Goal: Information Seeking & Learning: Learn about a topic

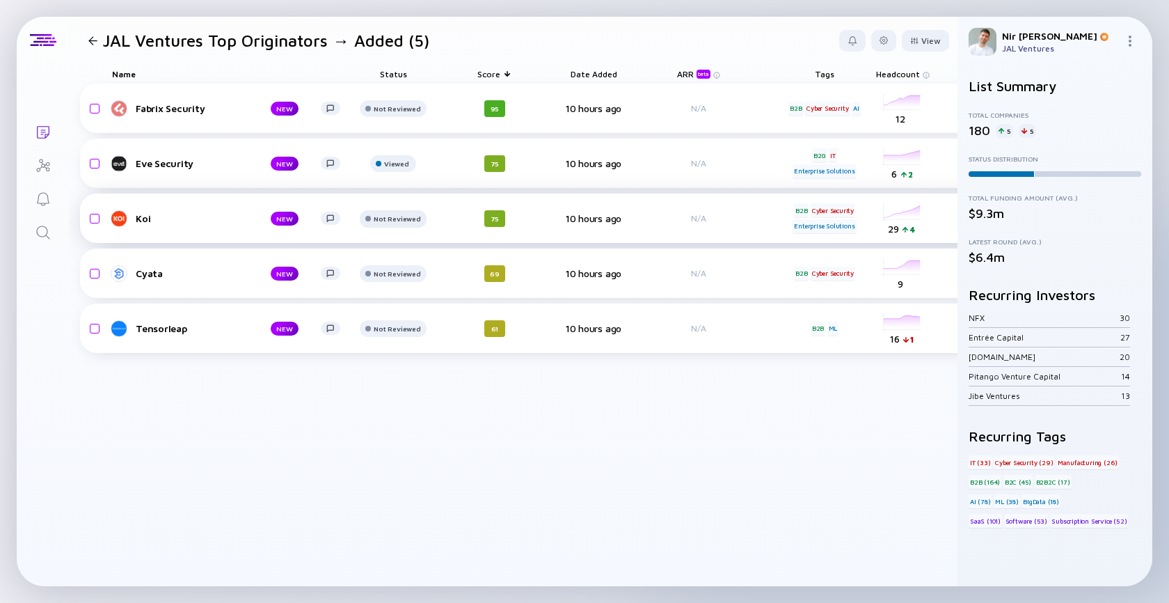
click at [382, 219] on div "Not Reviewed" at bounding box center [397, 218] width 47 height 8
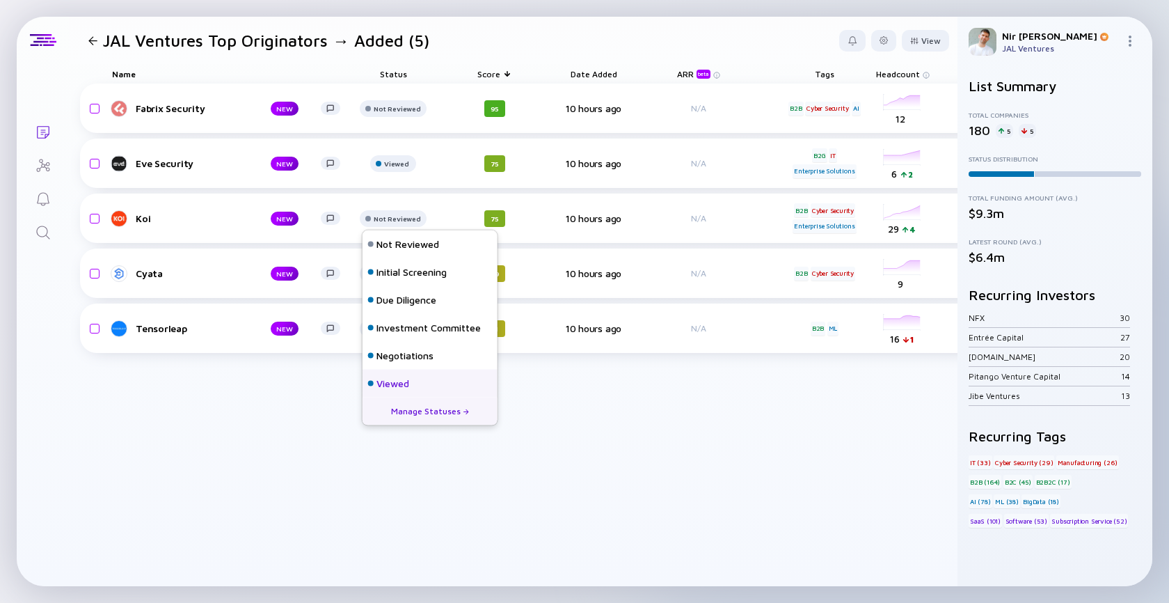
click at [390, 379] on div "Viewed" at bounding box center [393, 384] width 33 height 14
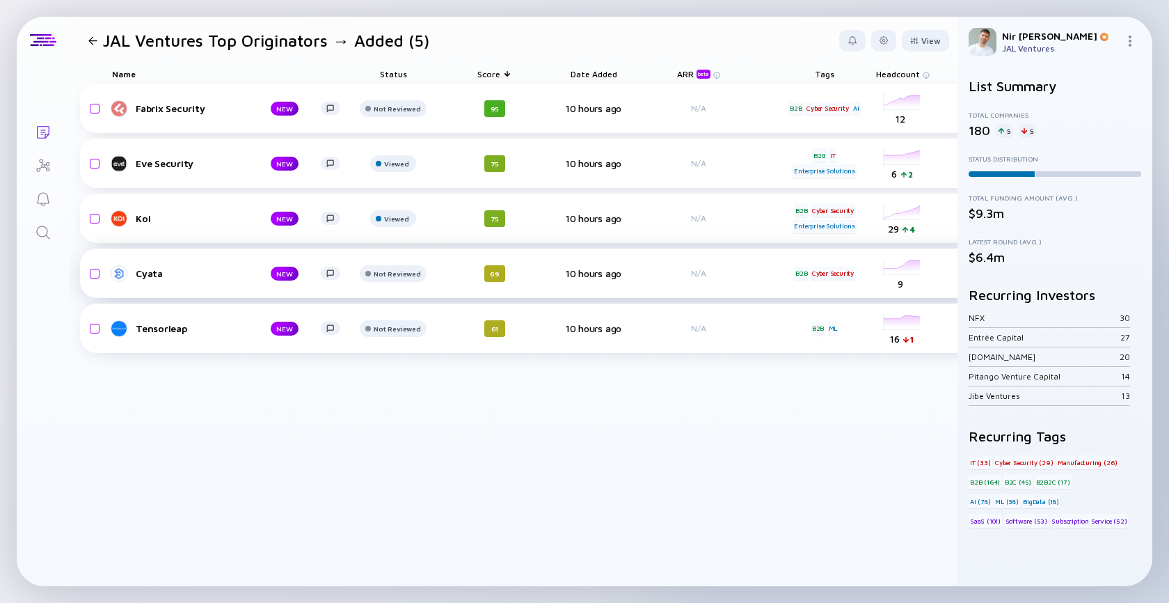
click at [152, 283] on div "Cyata NEW Not Reviewed 69 10 hours ago N/A B2B Cyber Security headcount-cyata-s…" at bounding box center [721, 272] width 1282 height 49
click at [152, 273] on div "Cyata" at bounding box center [192, 273] width 113 height 12
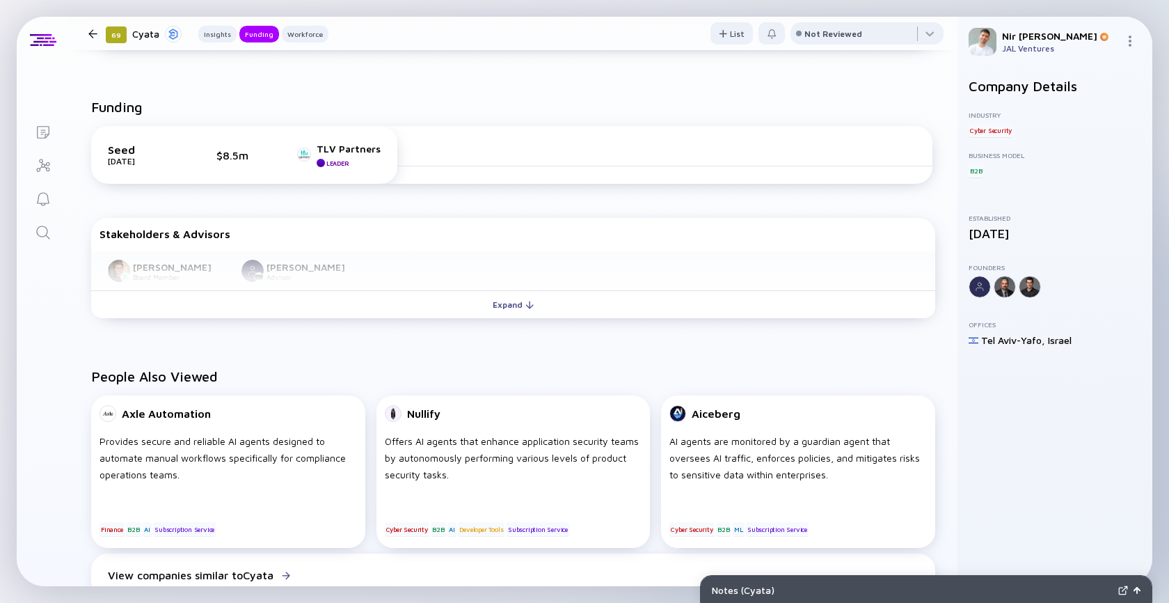
scroll to position [438, 0]
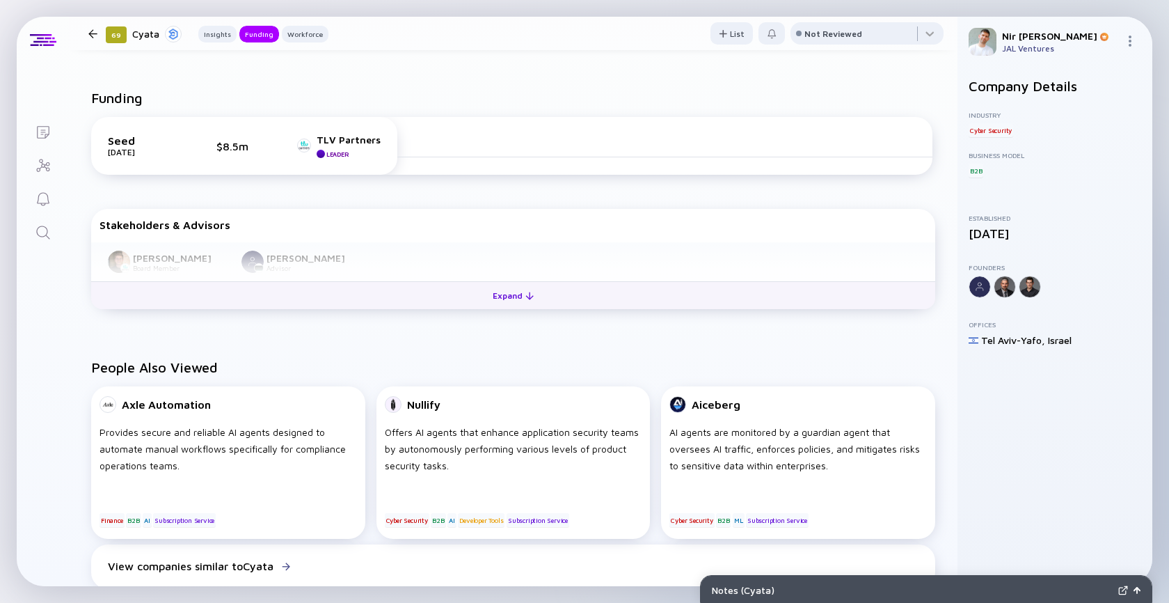
click at [579, 303] on button "Expand" at bounding box center [513, 295] width 844 height 28
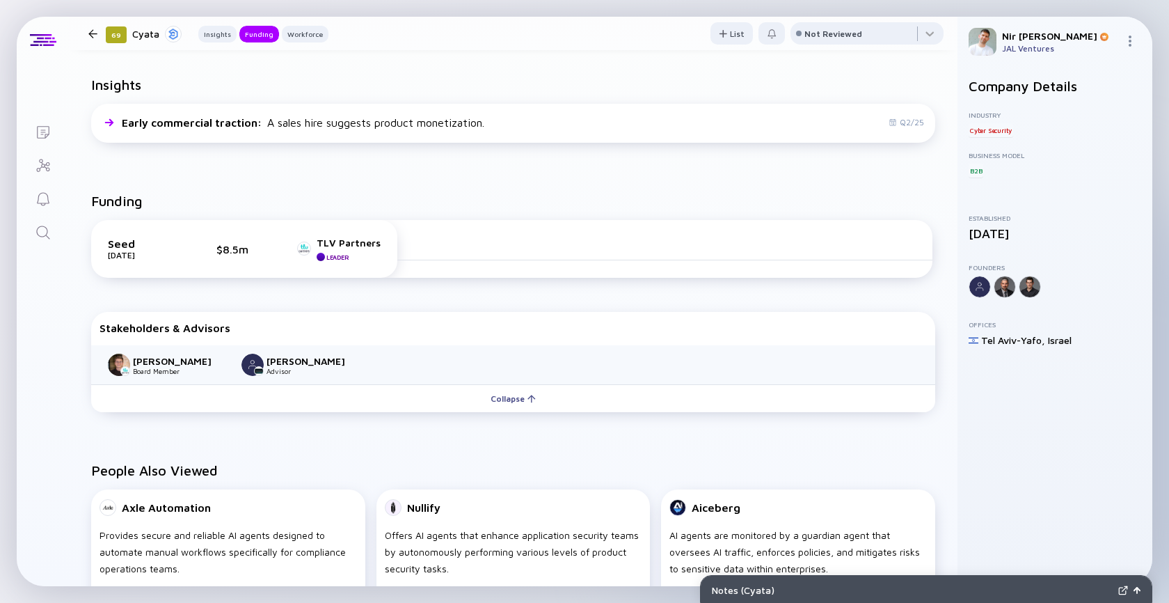
scroll to position [309, 0]
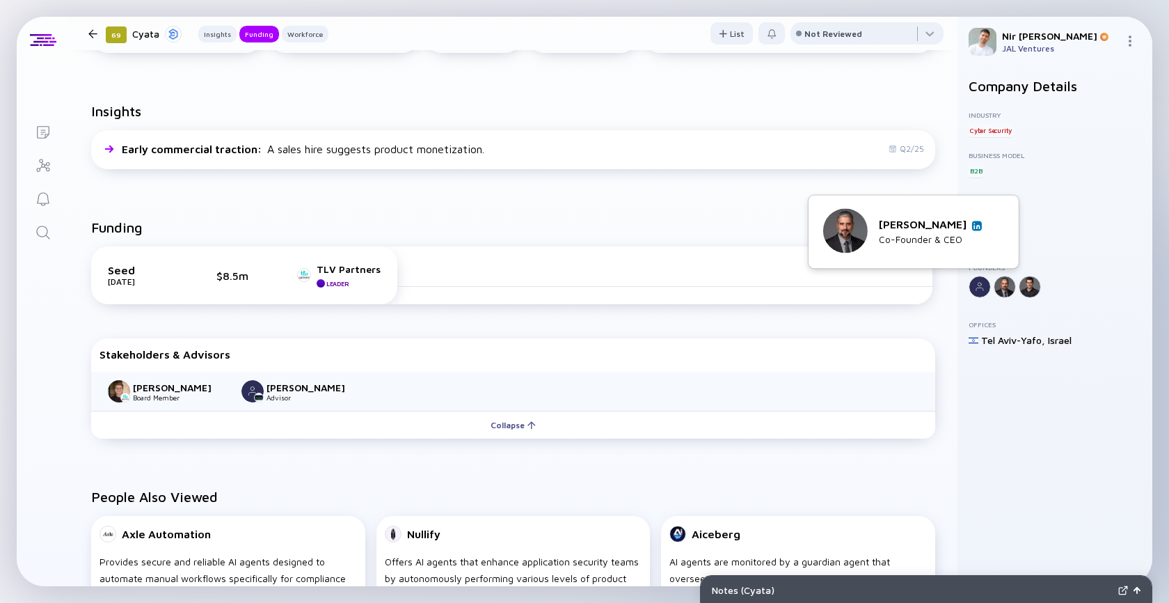
click at [974, 225] on img at bounding box center [977, 225] width 7 height 7
click at [95, 29] on div at bounding box center [92, 33] width 9 height 9
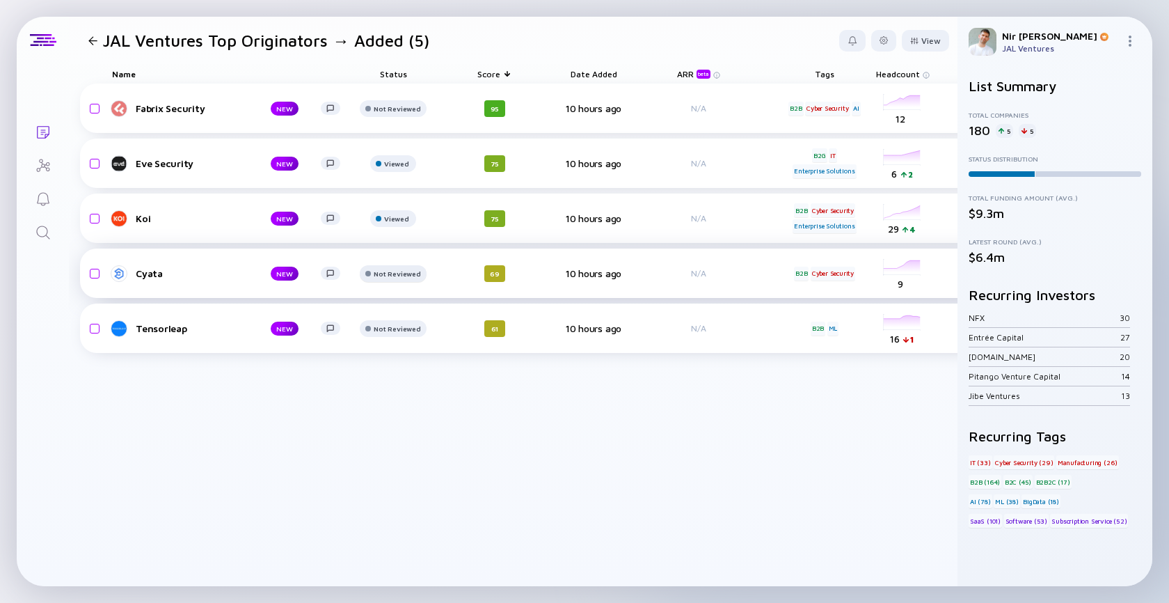
click at [390, 269] on div "Not Reviewed" at bounding box center [397, 273] width 47 height 8
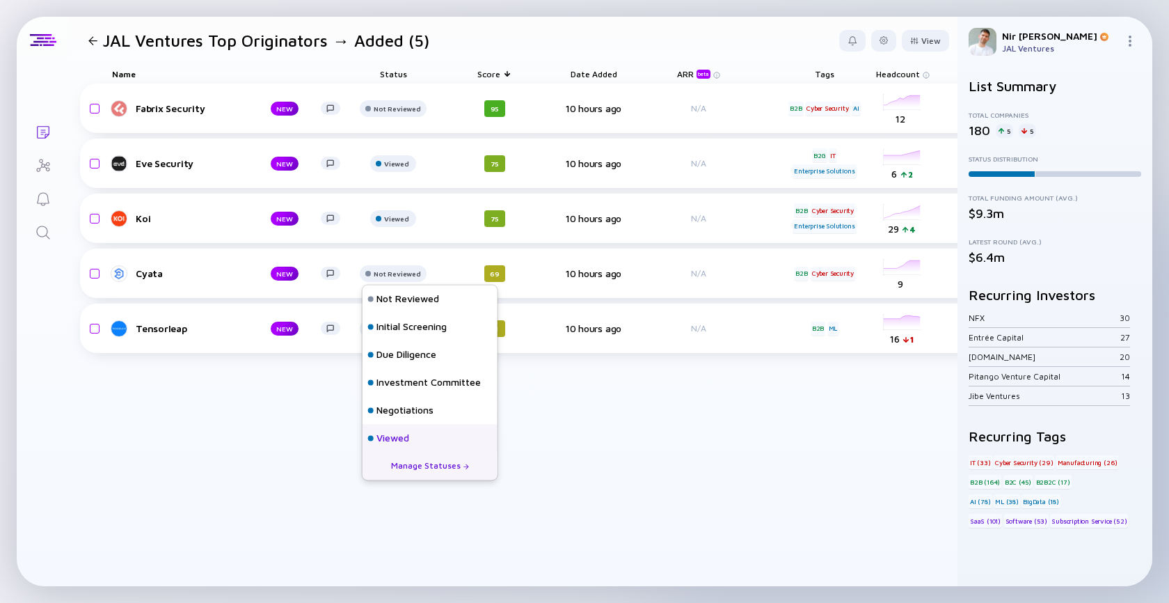
click at [396, 436] on div "Viewed" at bounding box center [393, 439] width 33 height 14
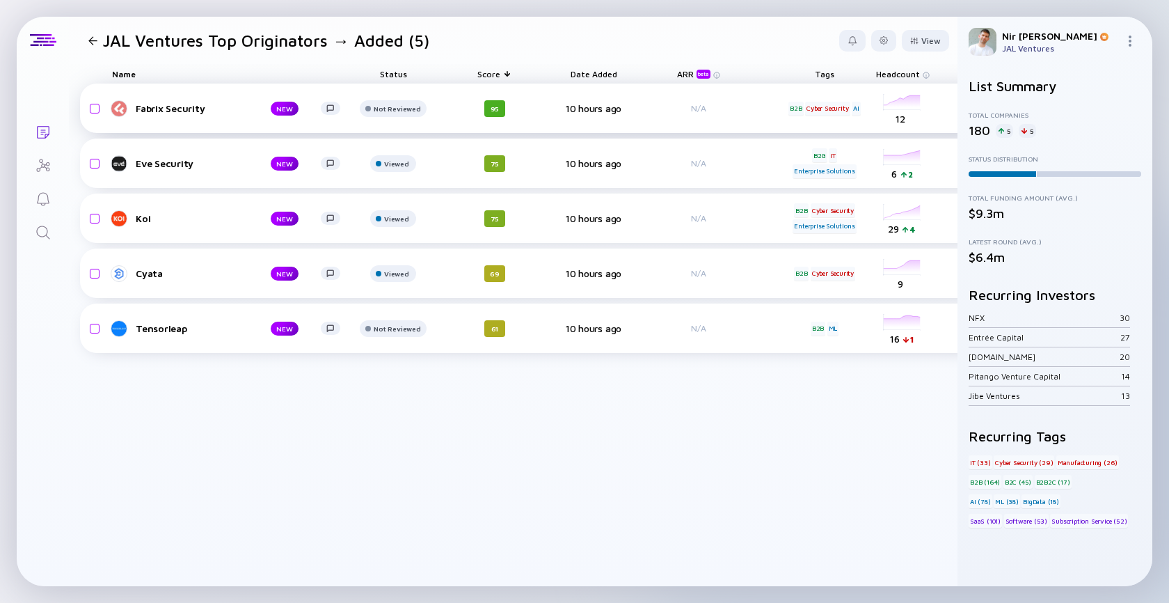
click at [150, 114] on link "Fabrix Security NEW" at bounding box center [231, 108] width 239 height 17
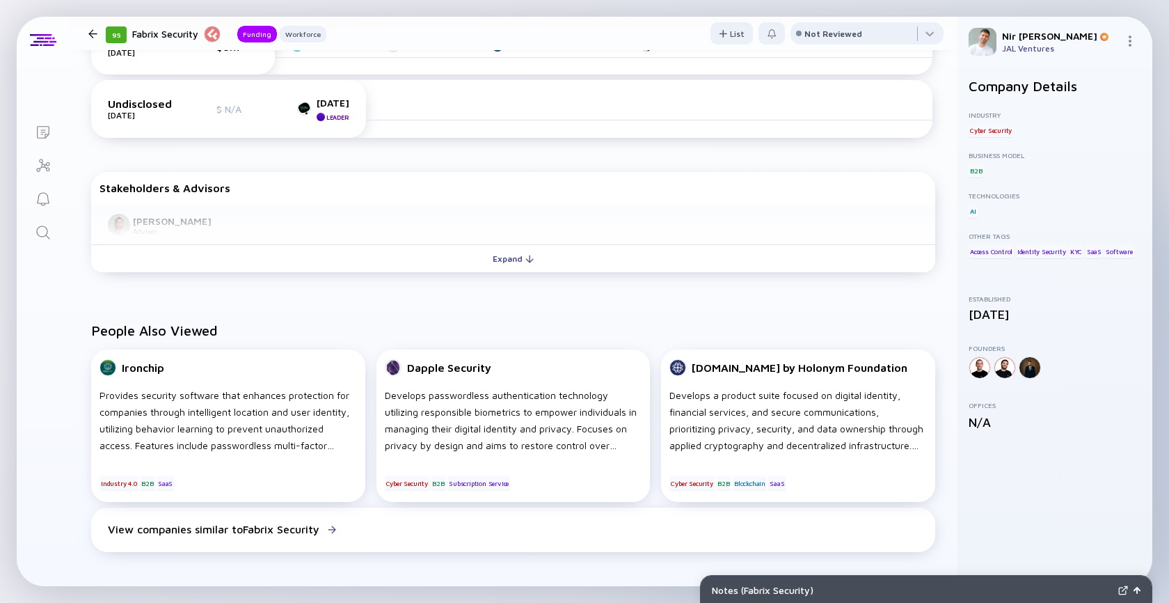
scroll to position [331, 0]
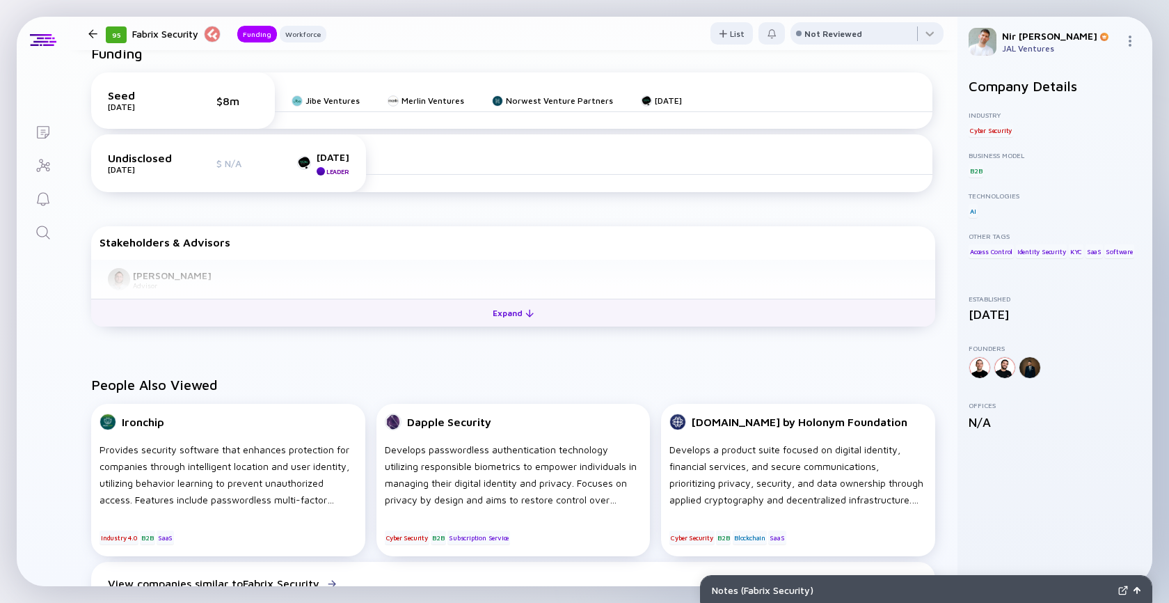
click at [386, 323] on button "Expand" at bounding box center [513, 313] width 844 height 28
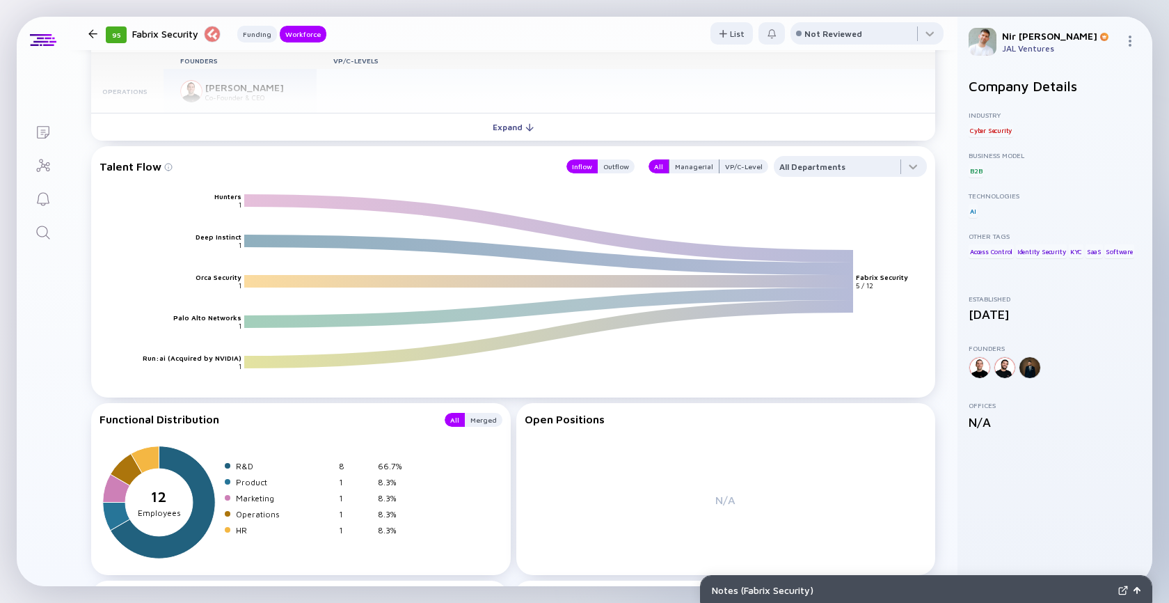
scroll to position [1196, 0]
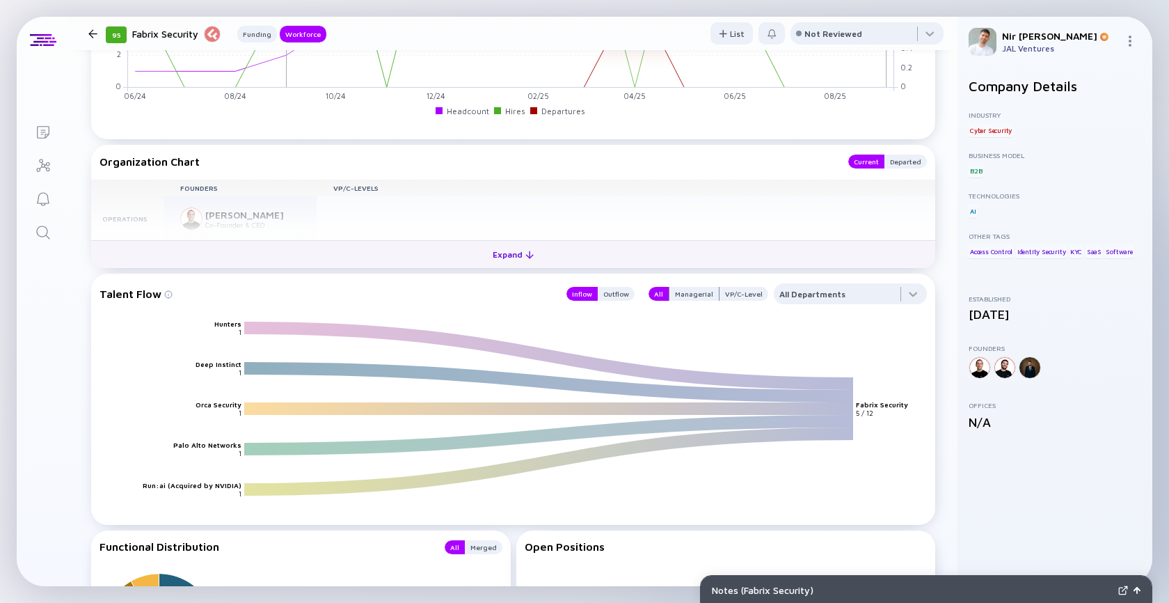
click at [284, 243] on button "Expand" at bounding box center [513, 254] width 844 height 28
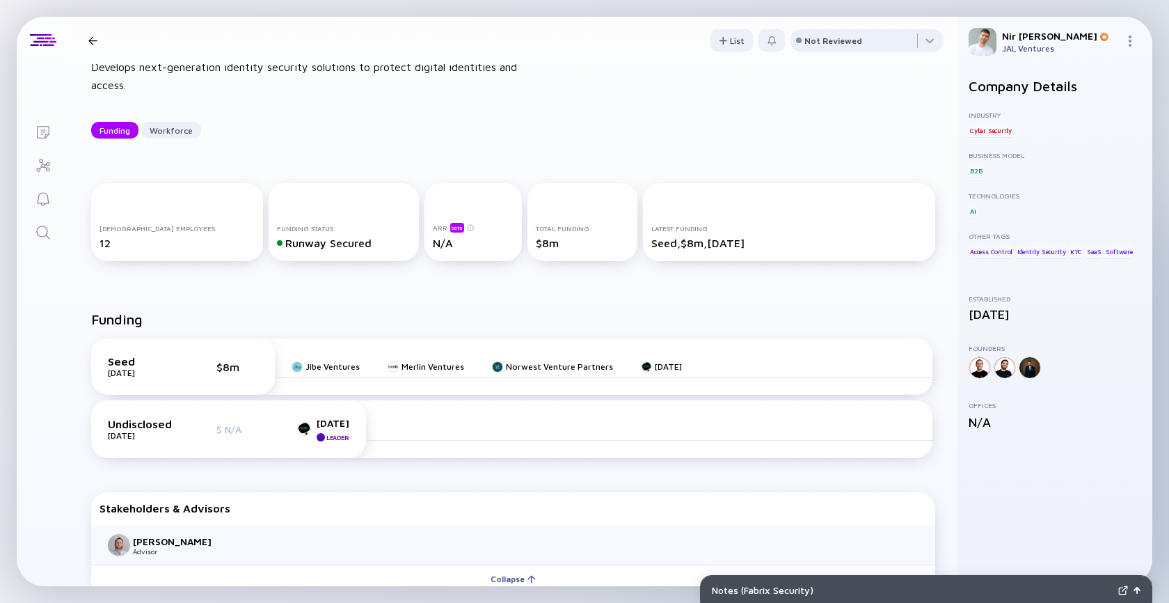
scroll to position [0, 0]
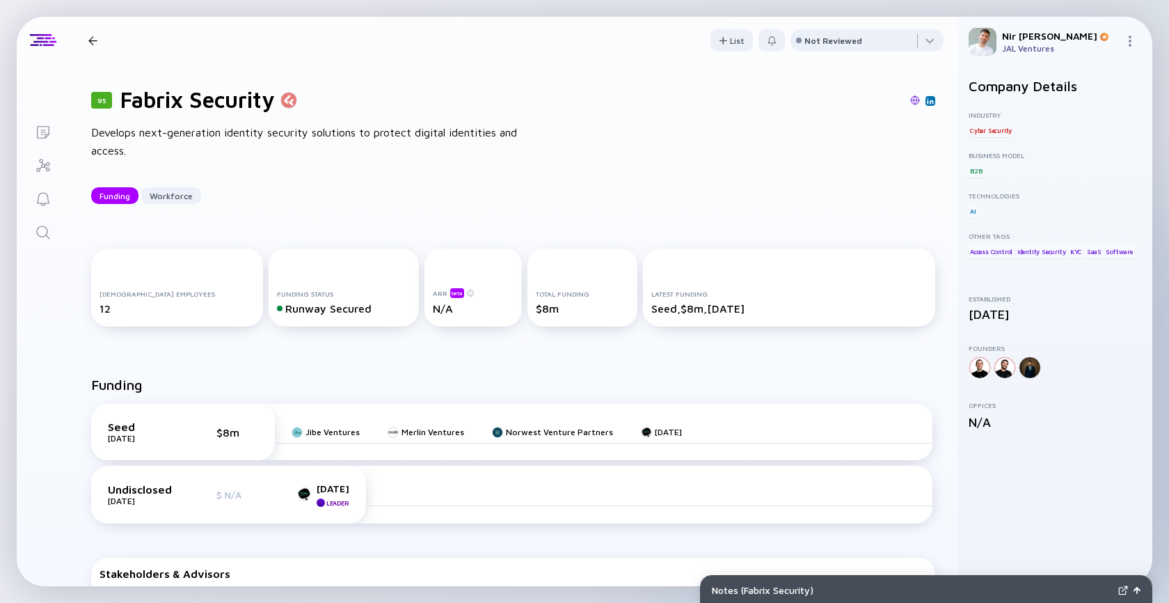
click at [134, 93] on h1 "Fabrix Security" at bounding box center [197, 99] width 155 height 26
drag, startPoint x: 134, startPoint y: 93, endPoint x: 243, endPoint y: 96, distance: 108.6
click at [243, 96] on h1 "Fabrix Security" at bounding box center [197, 99] width 155 height 26
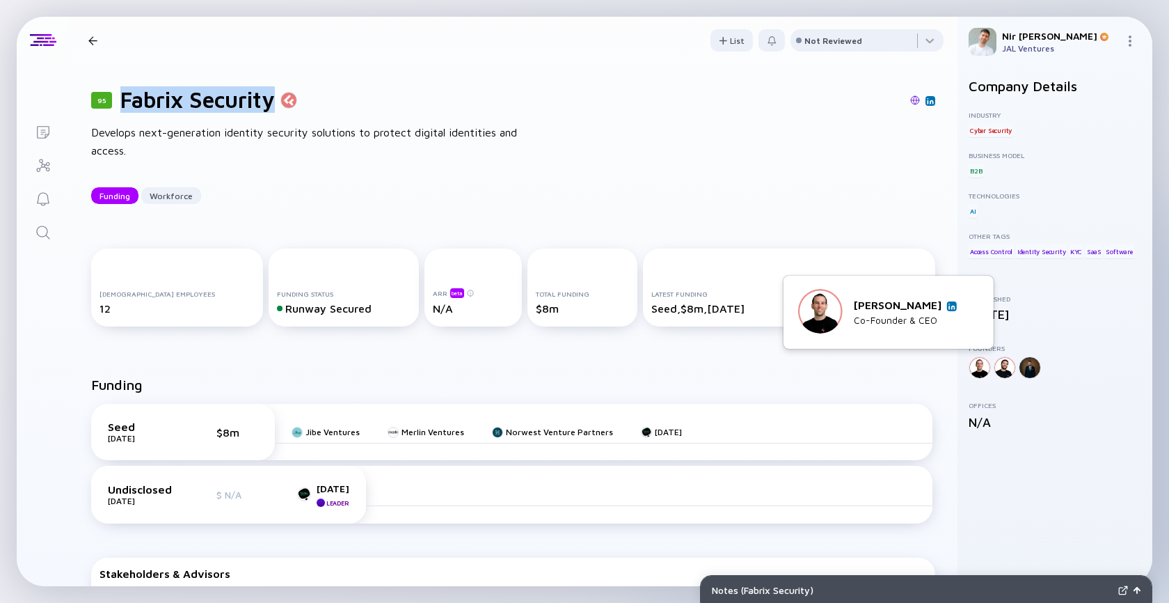
click at [954, 305] on img at bounding box center [952, 306] width 7 height 7
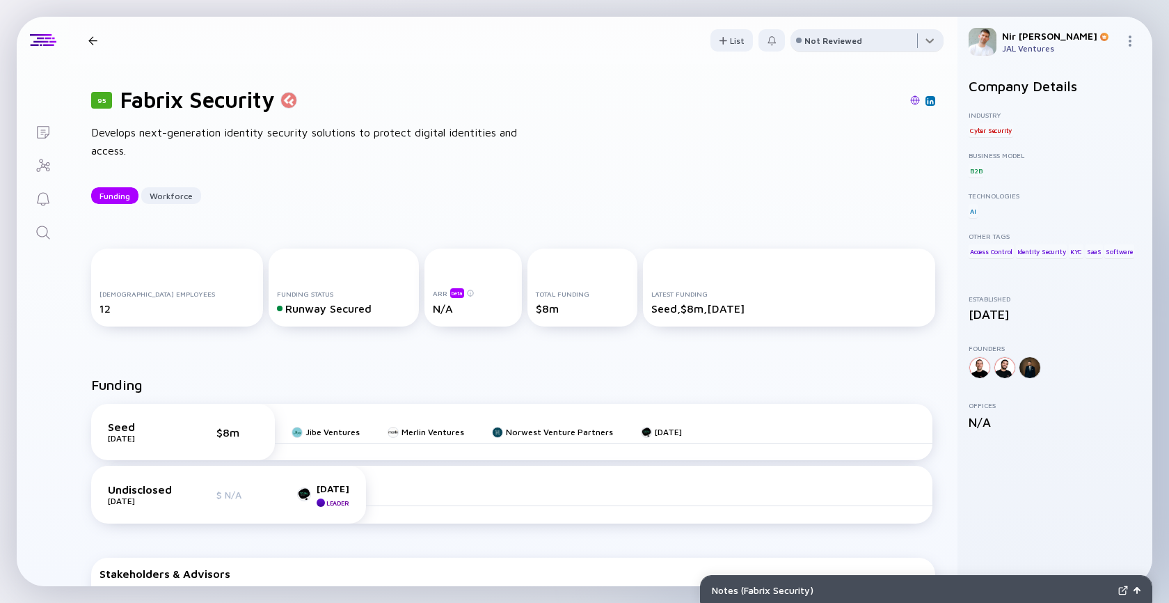
click at [823, 46] on div at bounding box center [867, 43] width 153 height 28
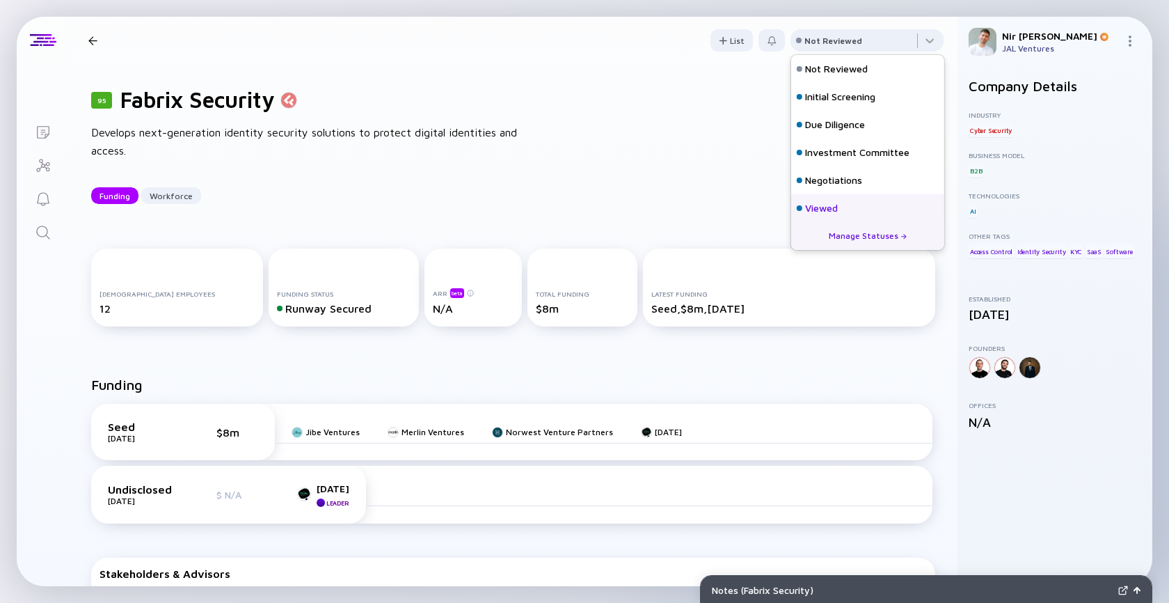
click at [808, 204] on div "Viewed" at bounding box center [821, 208] width 33 height 14
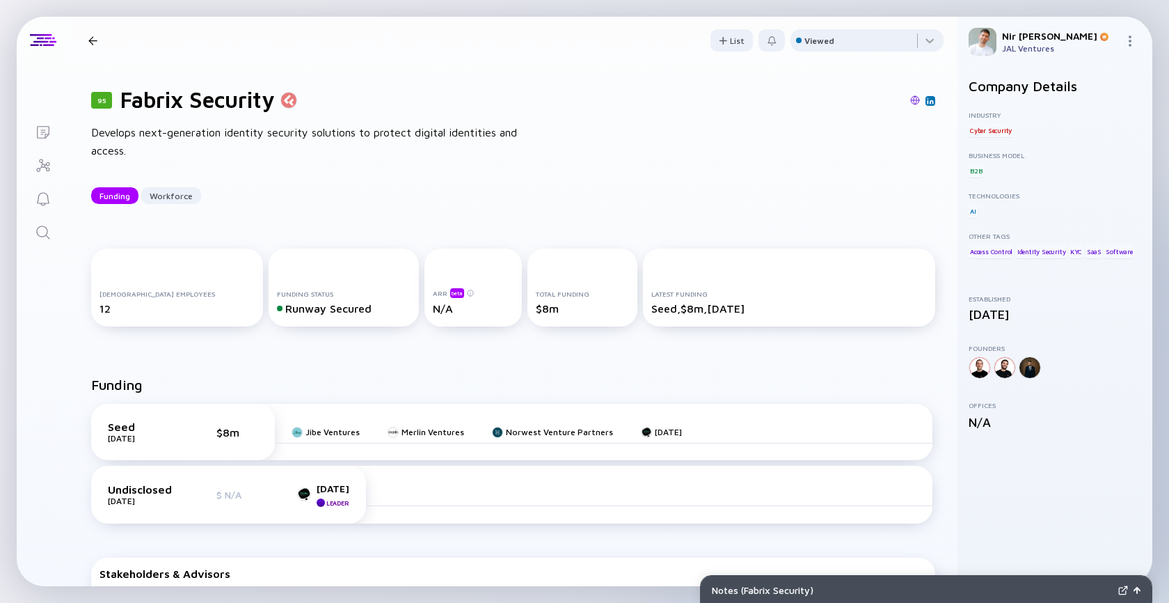
click at [93, 42] on div at bounding box center [92, 40] width 9 height 9
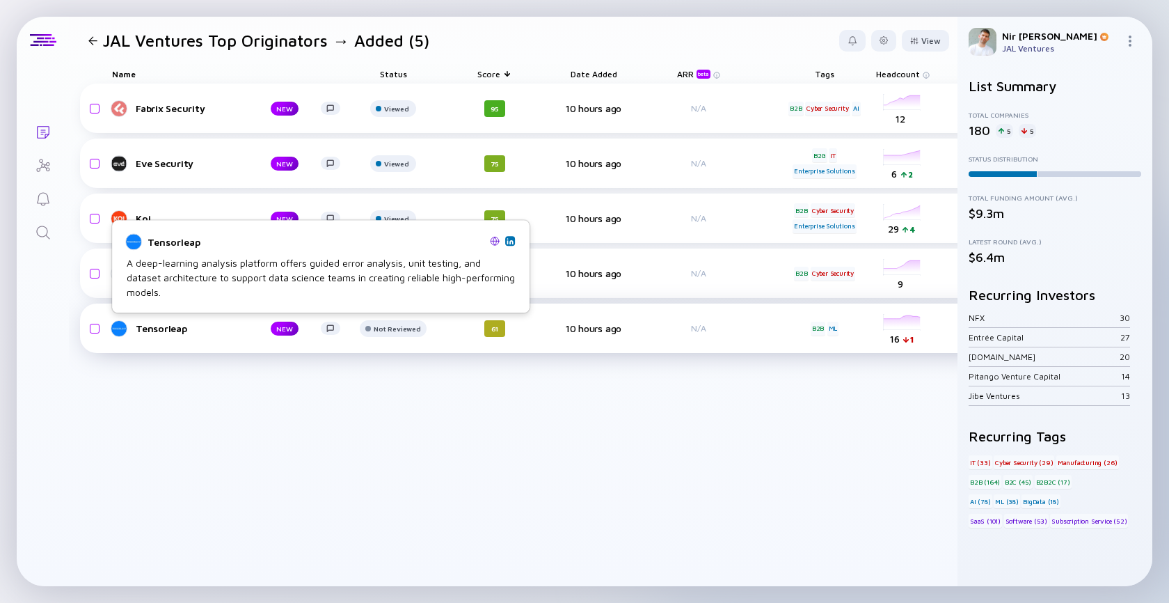
click at [195, 333] on link "Tensorleap NEW" at bounding box center [231, 328] width 239 height 17
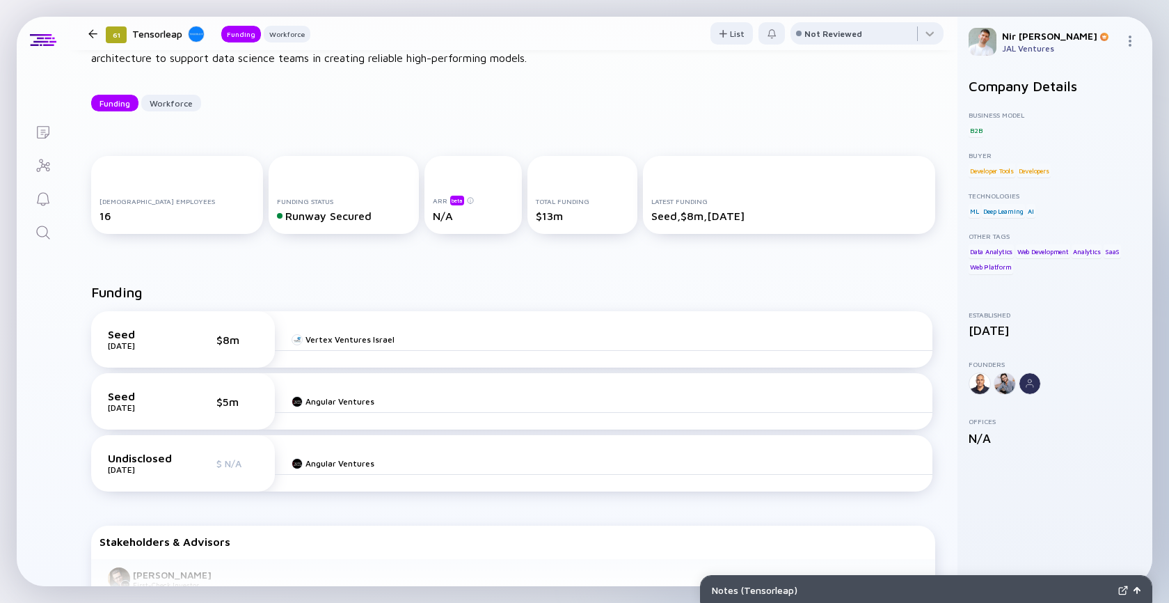
scroll to position [94, 0]
click at [897, 32] on div at bounding box center [867, 36] width 153 height 28
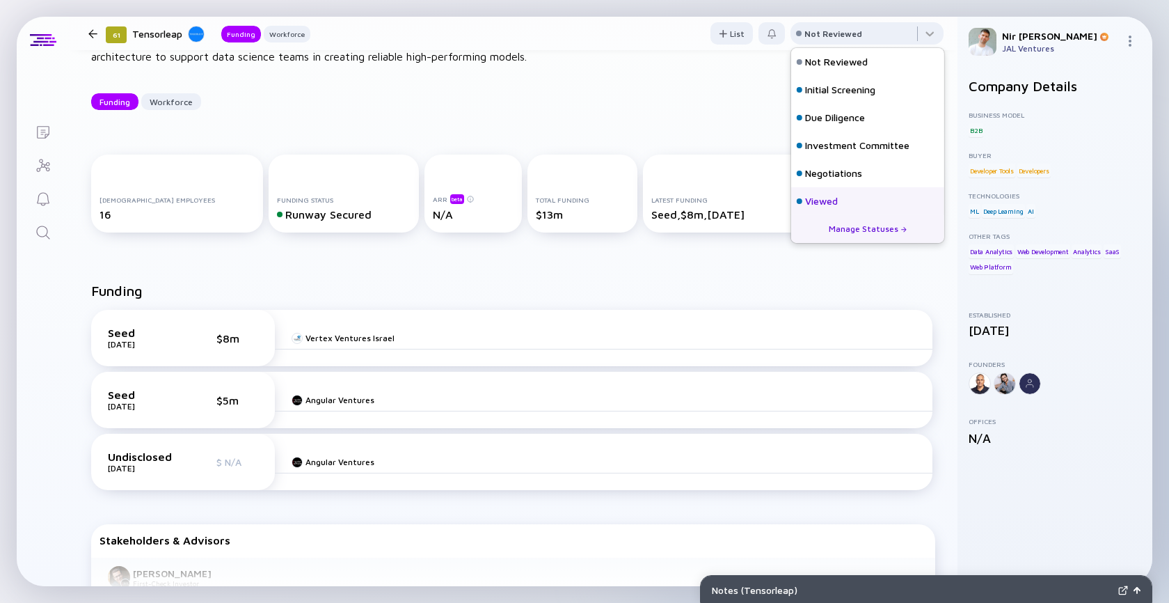
click at [802, 194] on div "Viewed" at bounding box center [817, 201] width 41 height 14
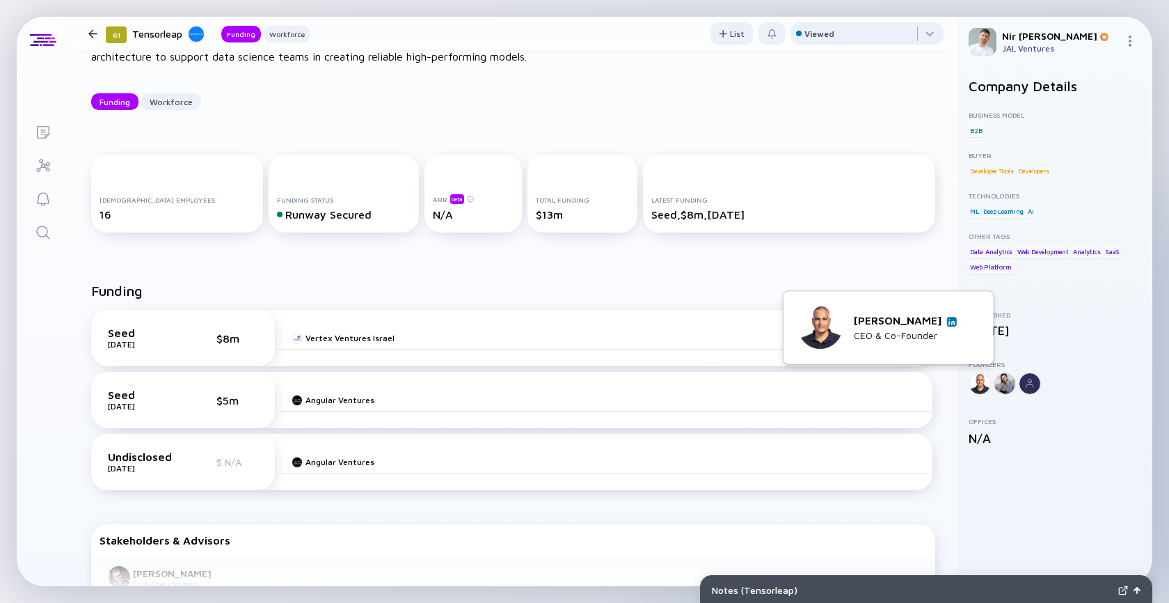
click at [951, 326] on link at bounding box center [952, 322] width 10 height 10
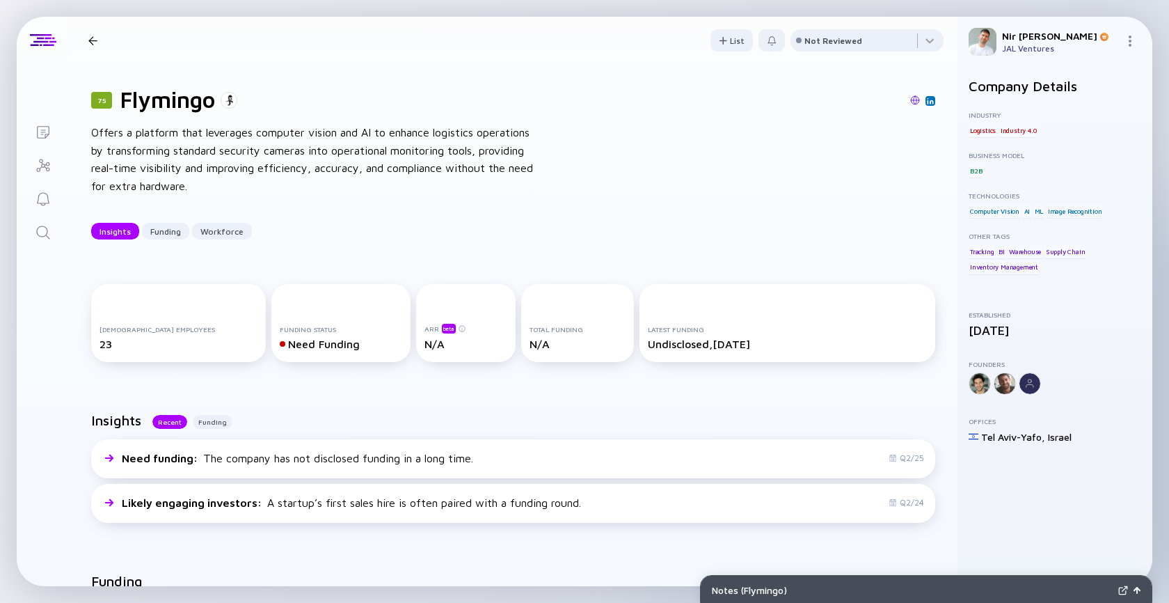
click at [40, 219] on link "Search" at bounding box center [43, 230] width 52 height 33
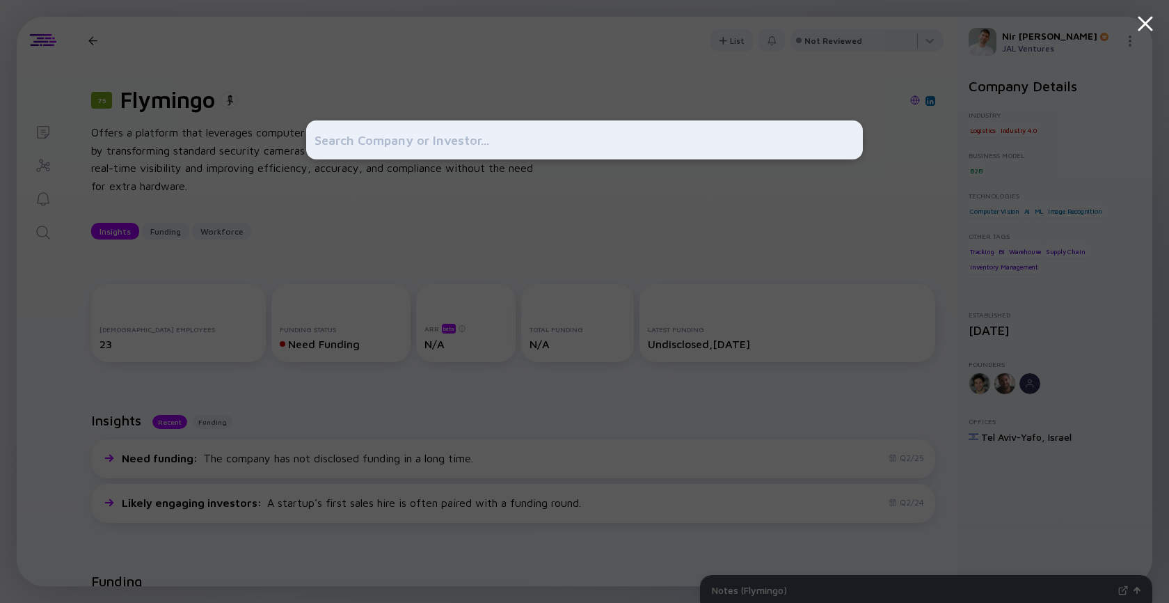
type input "ג"
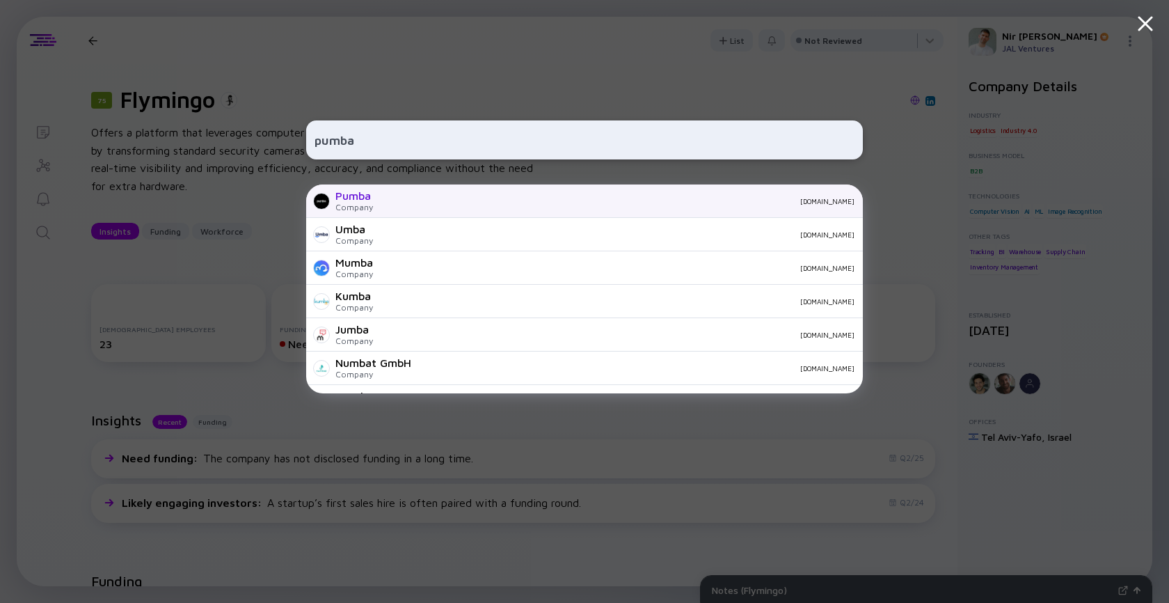
type input "pumba"
click at [380, 205] on div "Pumba Company pumbaparking.com" at bounding box center [584, 200] width 557 height 33
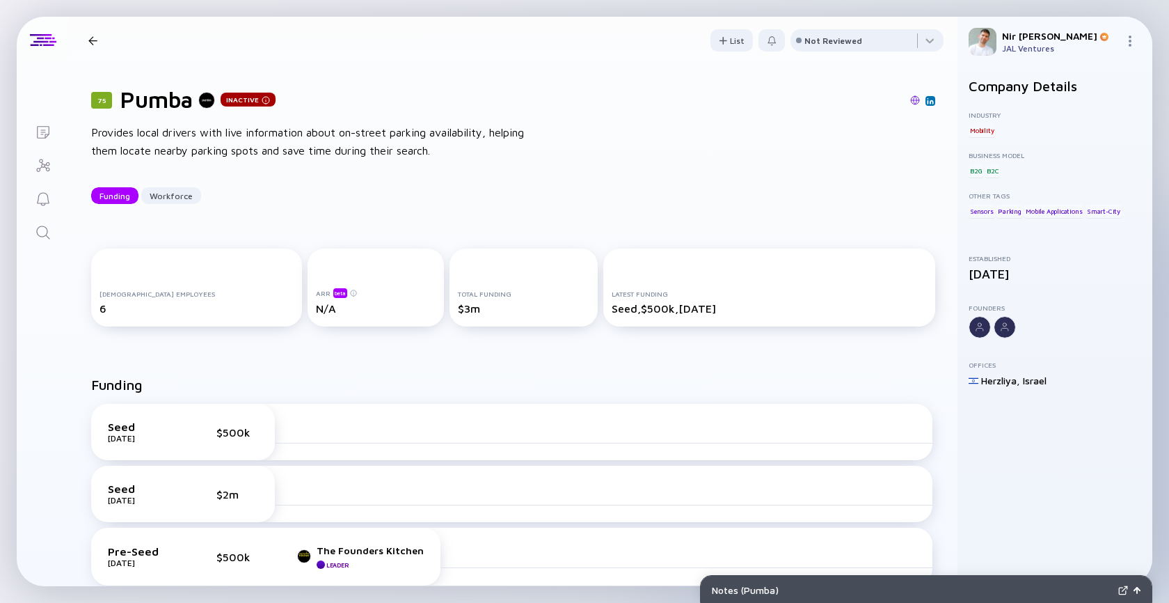
click at [46, 231] on icon "Search" at bounding box center [43, 232] width 17 height 17
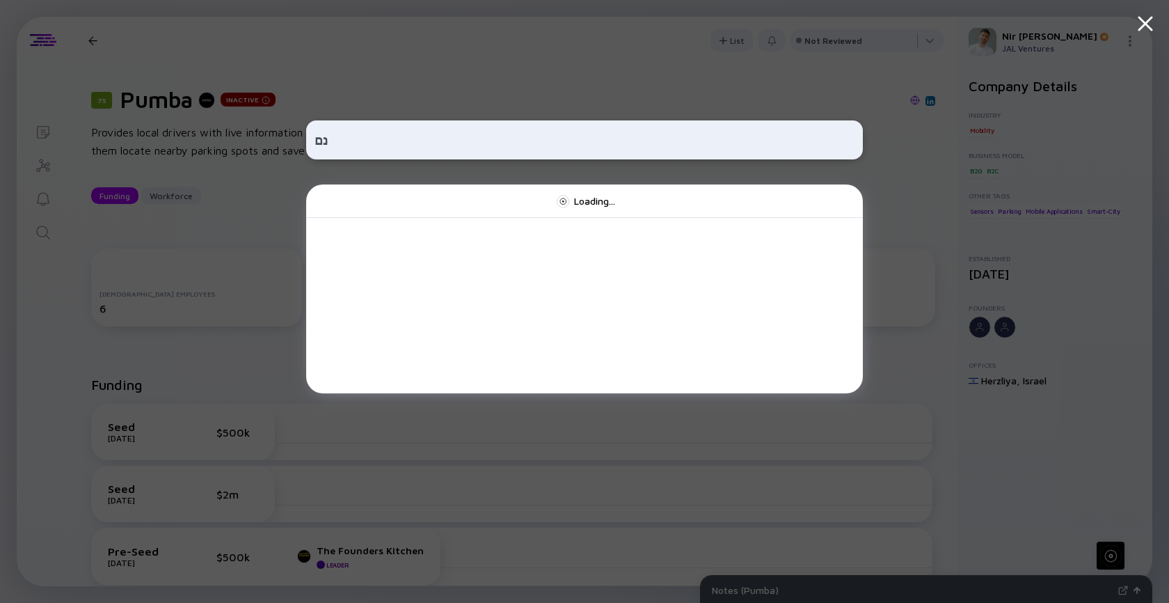
type input "נ"
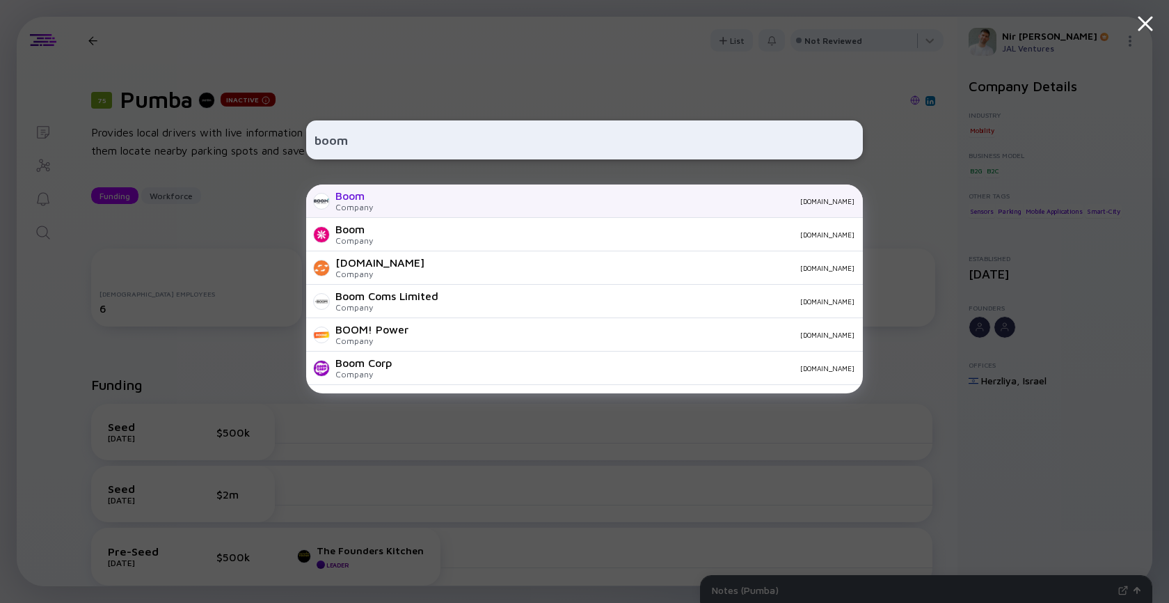
type input "boom"
click at [393, 202] on div "boomnow.com" at bounding box center [619, 201] width 471 height 8
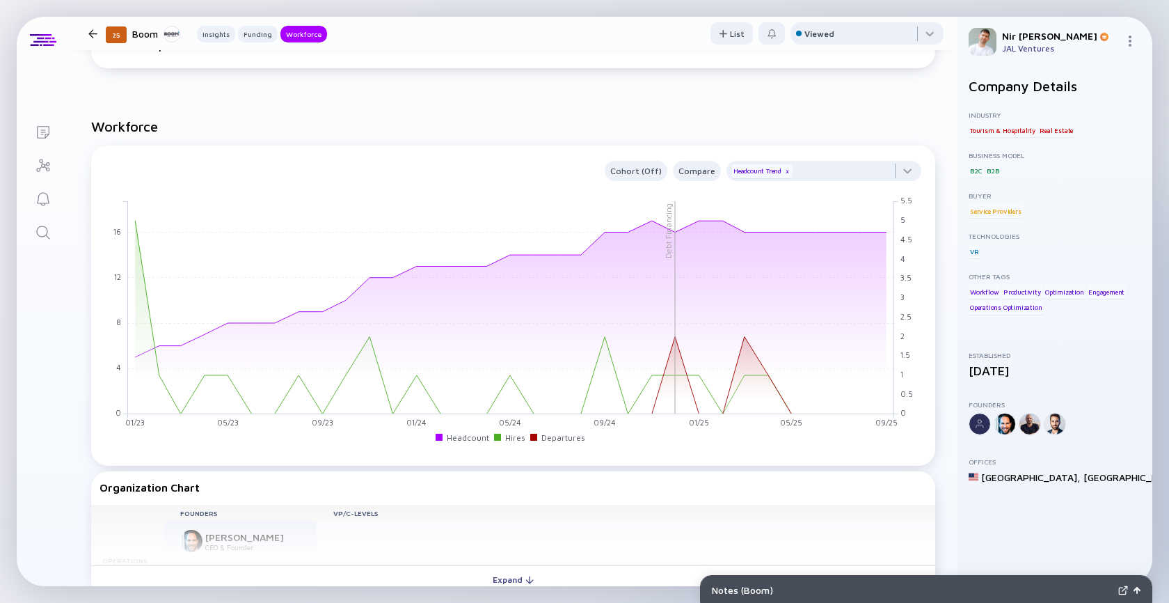
scroll to position [885, 0]
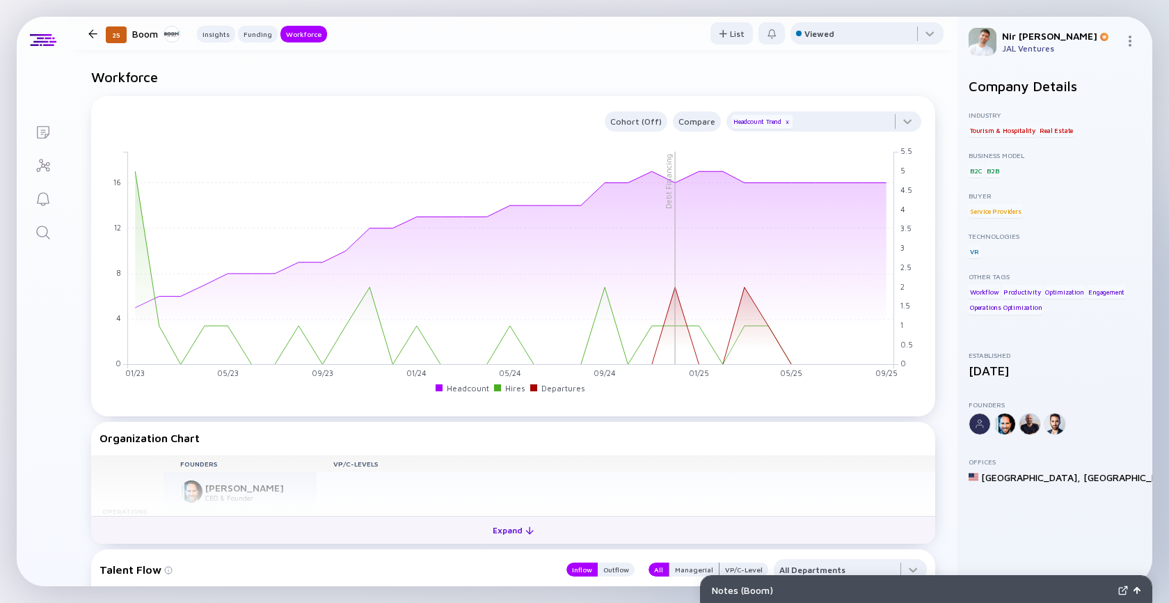
click at [447, 535] on button "Expand" at bounding box center [513, 530] width 844 height 28
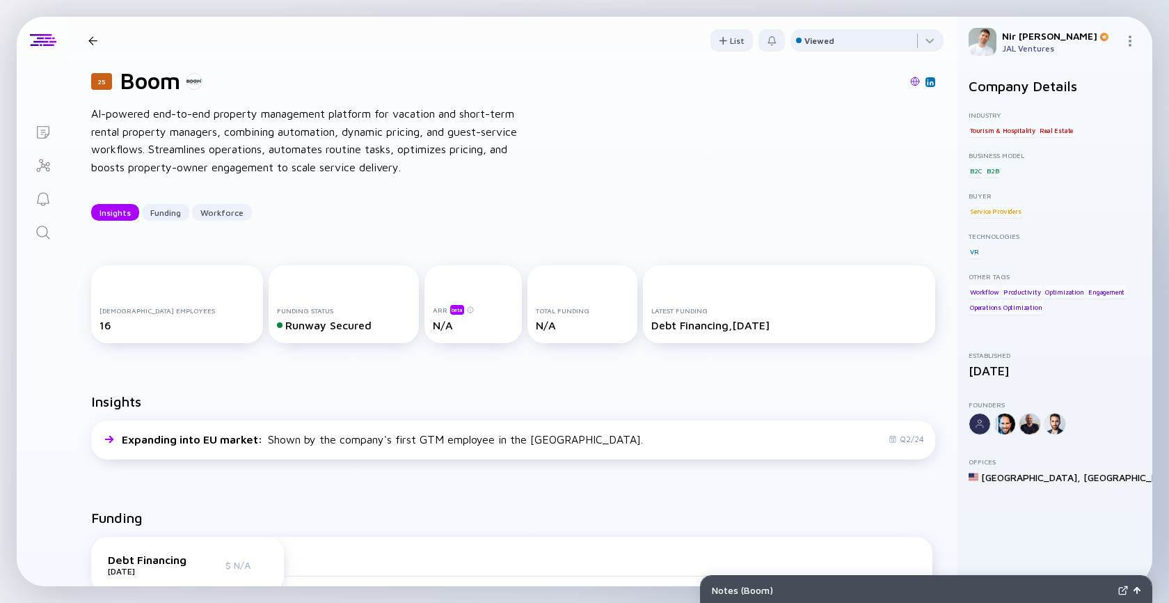
scroll to position [26, 0]
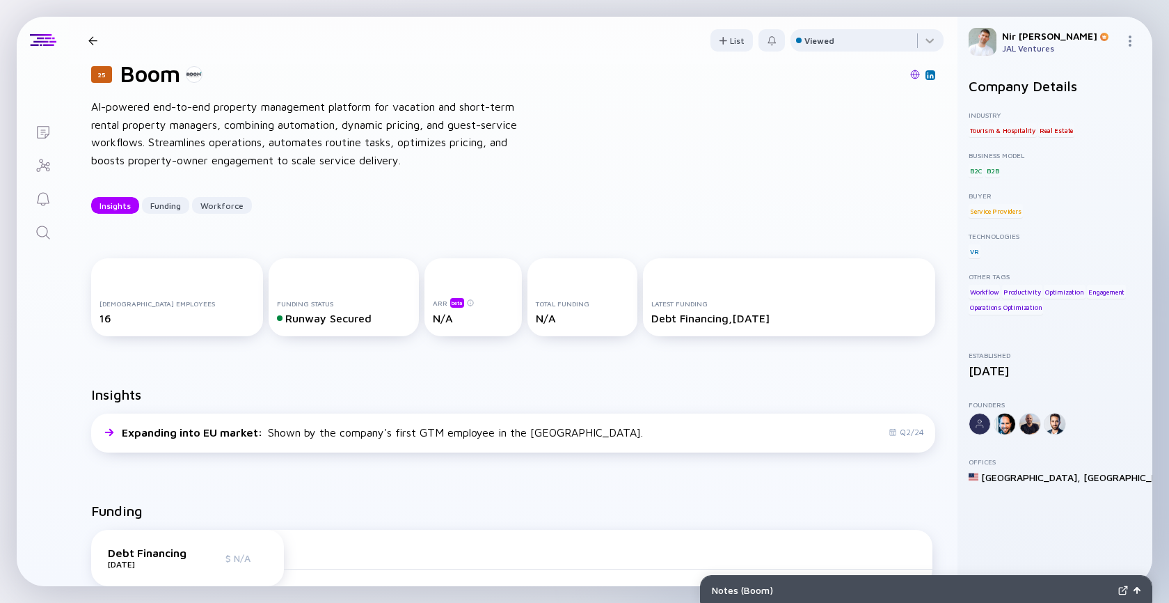
click at [49, 233] on icon "Search" at bounding box center [43, 232] width 17 height 17
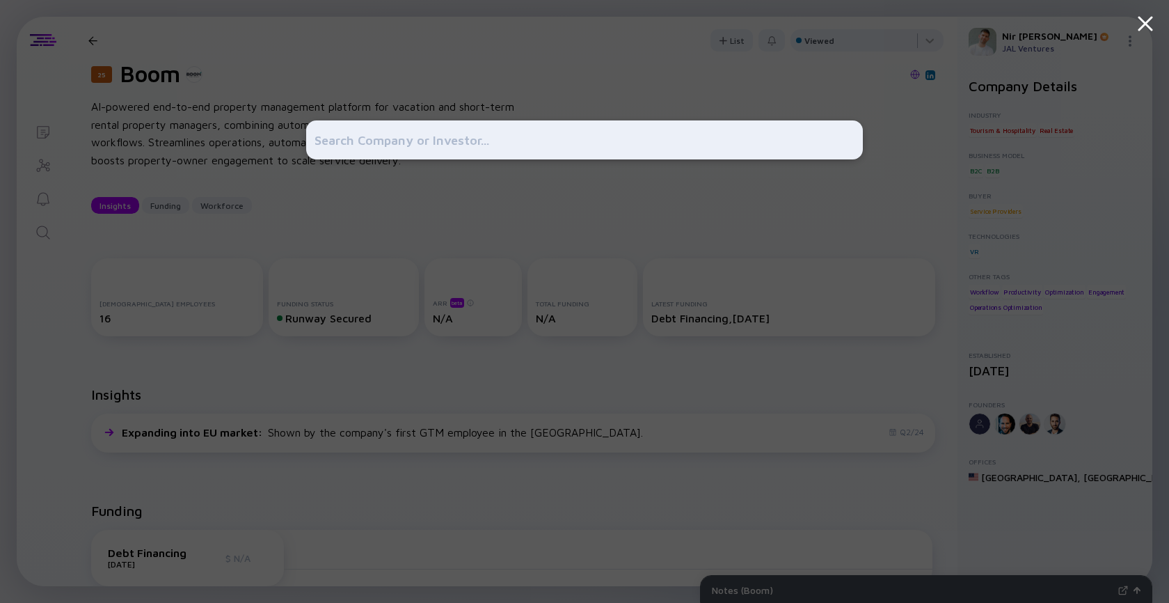
type input "d"
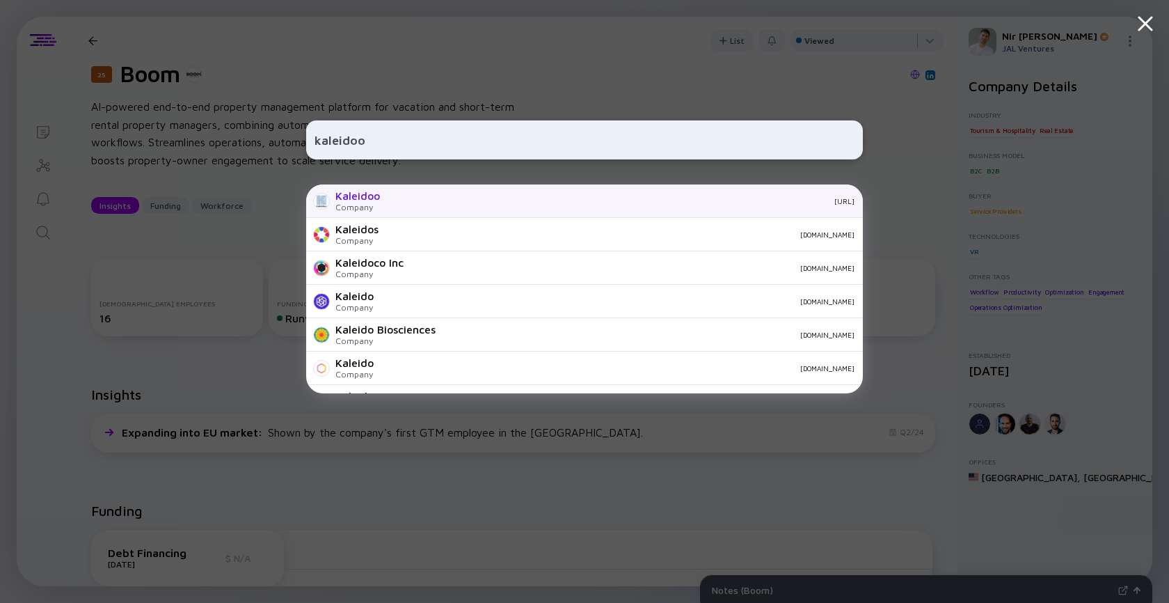
type input "kaleidoo"
click at [399, 203] on div "kaleidoo.ai" at bounding box center [623, 201] width 464 height 8
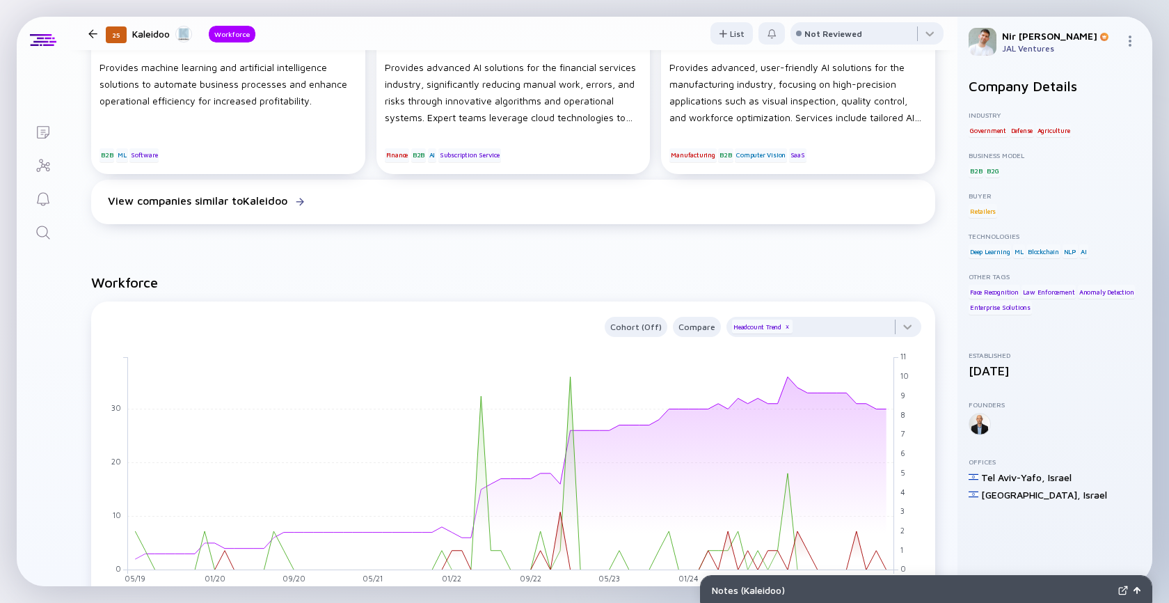
scroll to position [413, 0]
